Goal: Task Accomplishment & Management: Manage account settings

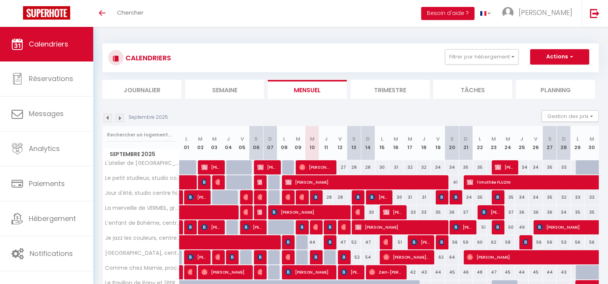
scroll to position [38, 0]
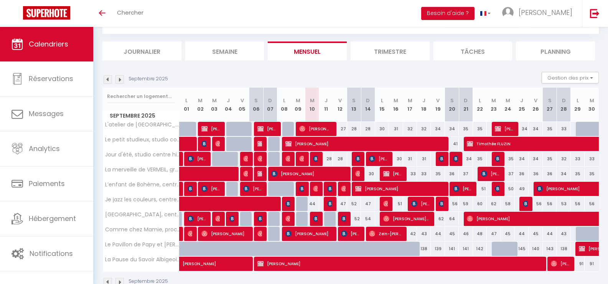
click at [317, 202] on div "44" at bounding box center [312, 203] width 14 height 14
type input "44"
type input "Mer 10 Septembre 2025"
type input "Jeu 11 Septembre 2025"
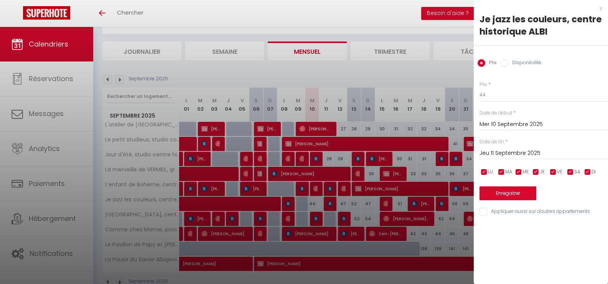
click at [525, 61] on label "Disponibilité" at bounding box center [524, 63] width 33 height 8
click at [508, 61] on input "Disponibilité" at bounding box center [505, 63] width 8 height 8
radio input "true"
radio input "false"
click at [498, 95] on select "Disponible Indisponible" at bounding box center [544, 95] width 129 height 15
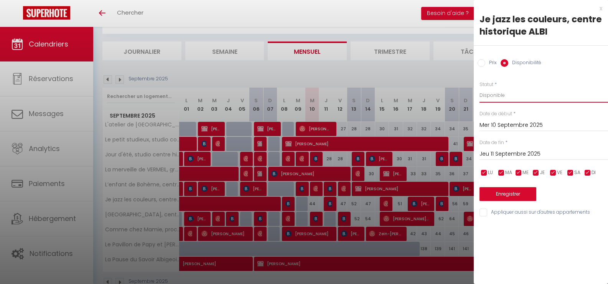
select select "0"
click at [480, 88] on select "Disponible Indisponible" at bounding box center [544, 95] width 129 height 15
click at [510, 190] on button "Enregistrer" at bounding box center [508, 194] width 57 height 14
